Goal: Information Seeking & Learning: Learn about a topic

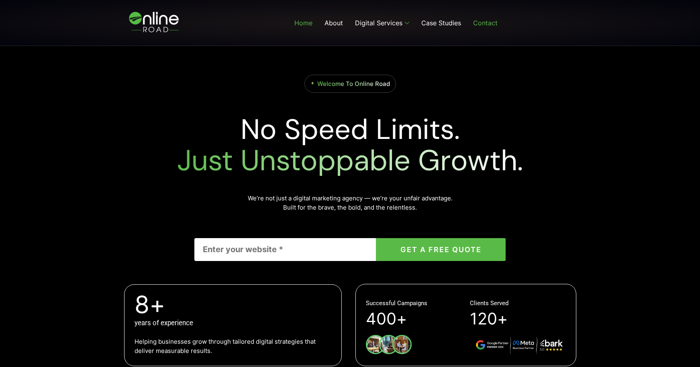
click at [496, 16] on link "Contact" at bounding box center [485, 23] width 37 height 32
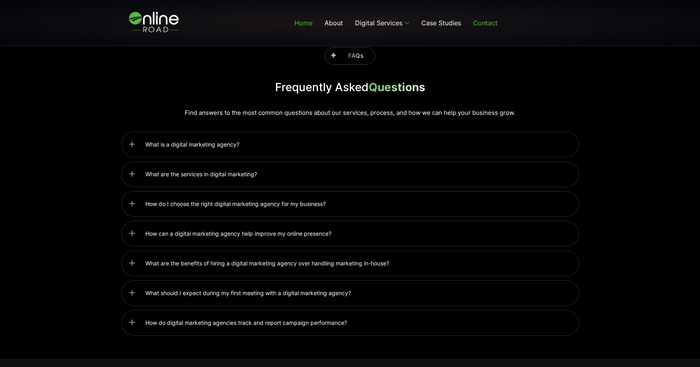
scroll to position [2083, 0]
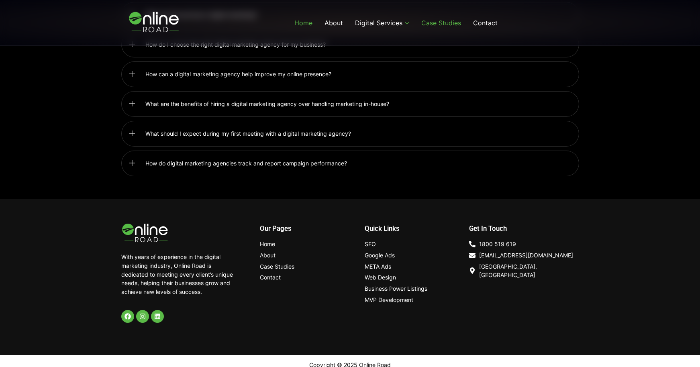
click at [444, 22] on link "Case Studies" at bounding box center [441, 23] width 52 height 32
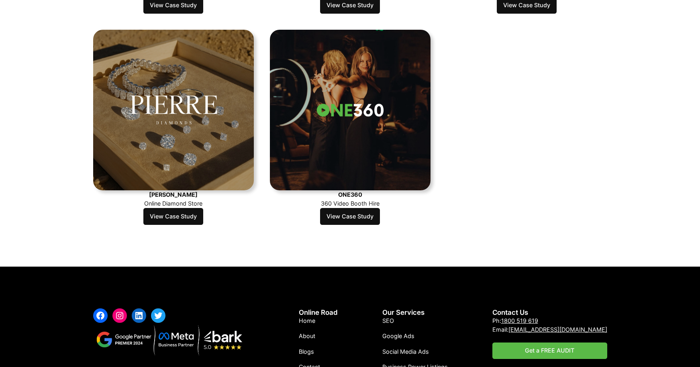
scroll to position [659, 0]
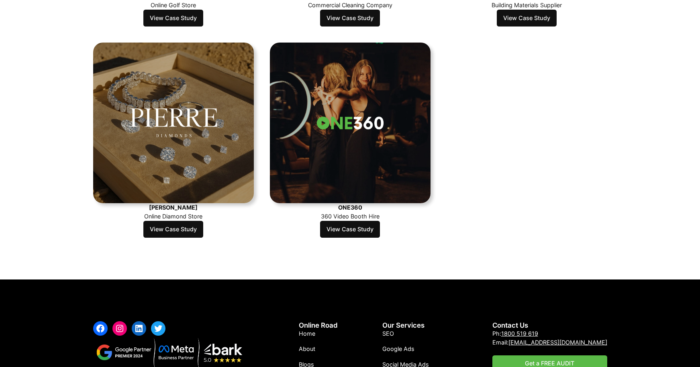
click at [189, 229] on link "View Case Study" at bounding box center [173, 229] width 60 height 17
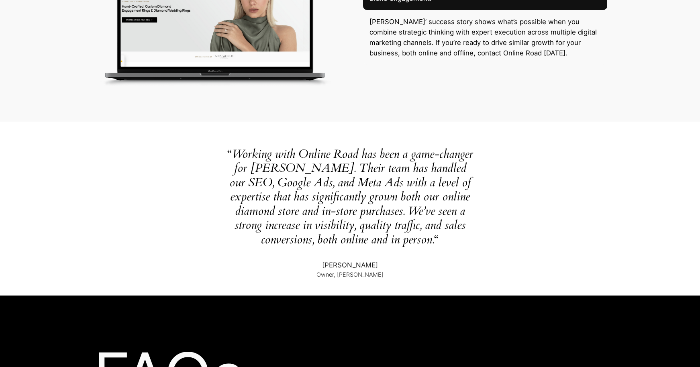
scroll to position [1980, 0]
